Goal: Information Seeking & Learning: Check status

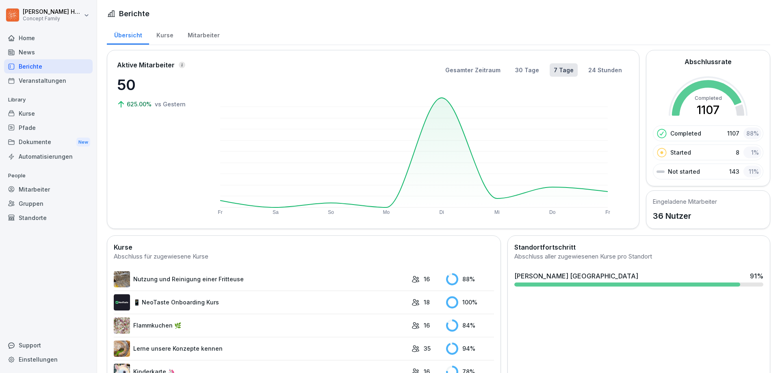
click at [201, 37] on div "Mitarbeiter" at bounding box center [203, 34] width 46 height 21
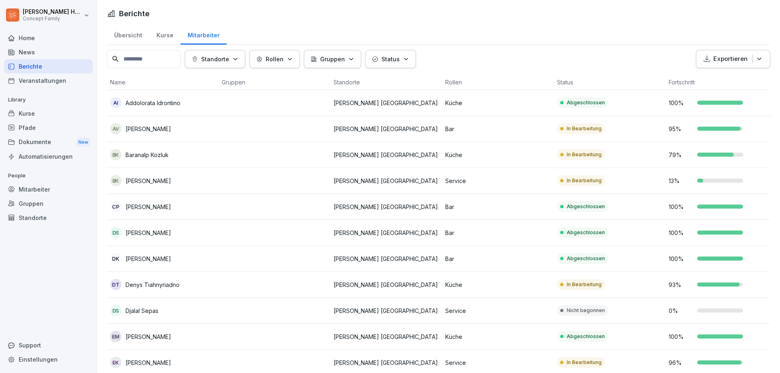
click at [678, 132] on p "95 %" at bounding box center [681, 129] width 24 height 9
